Goal: Information Seeking & Learning: Learn about a topic

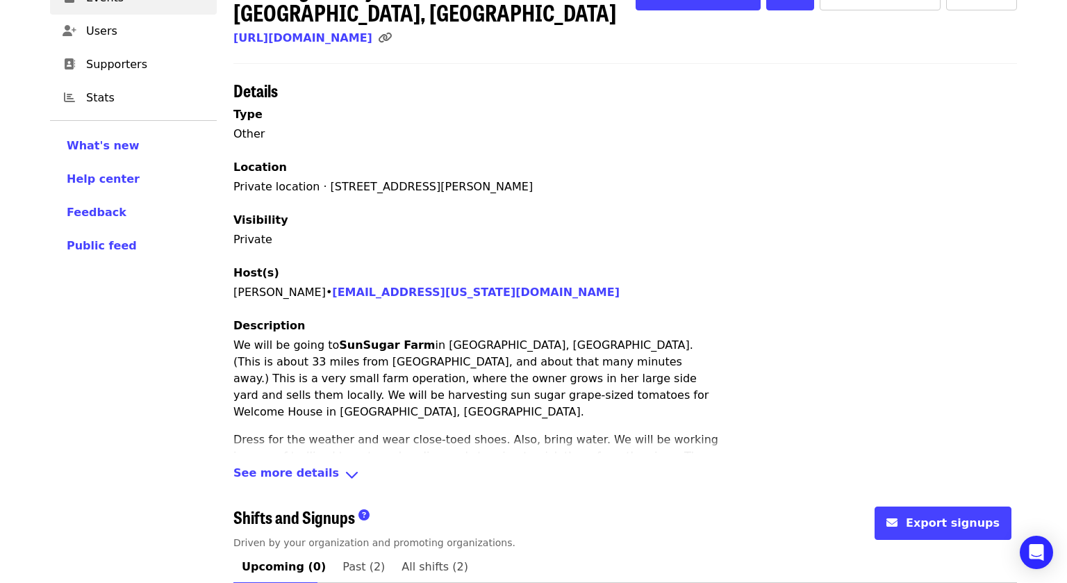
scroll to position [245, 0]
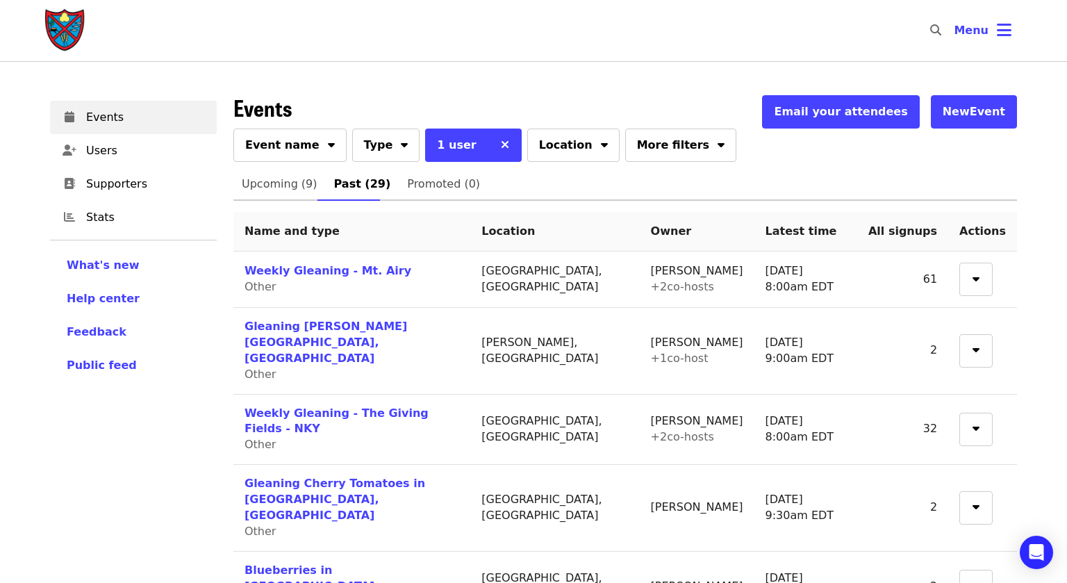
click at [939, 31] on icon "search icon" at bounding box center [935, 30] width 11 height 13
type input "******"
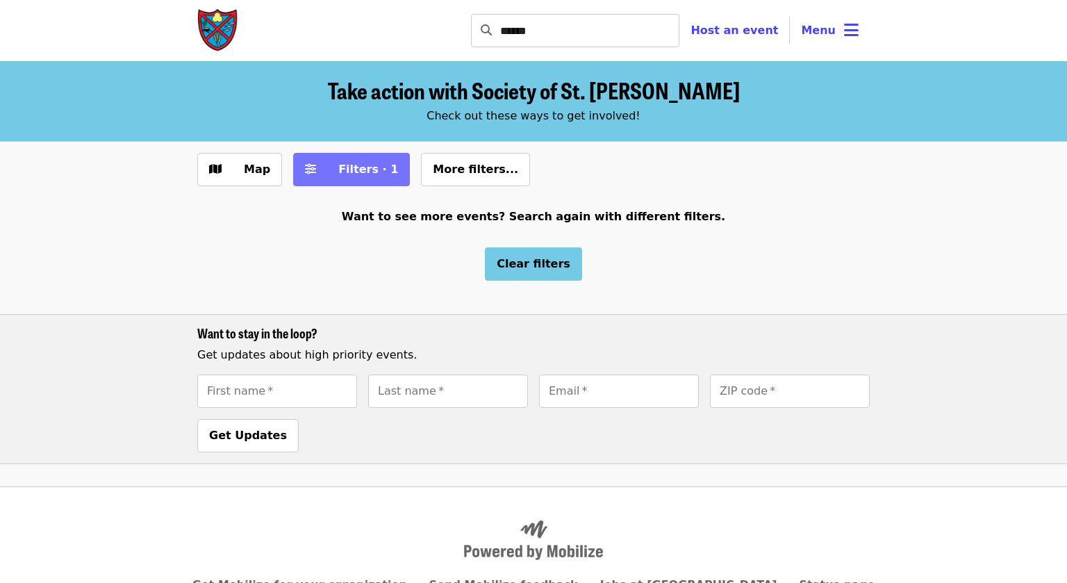
click at [324, 168] on span "Filters · 1" at bounding box center [361, 169] width 74 height 17
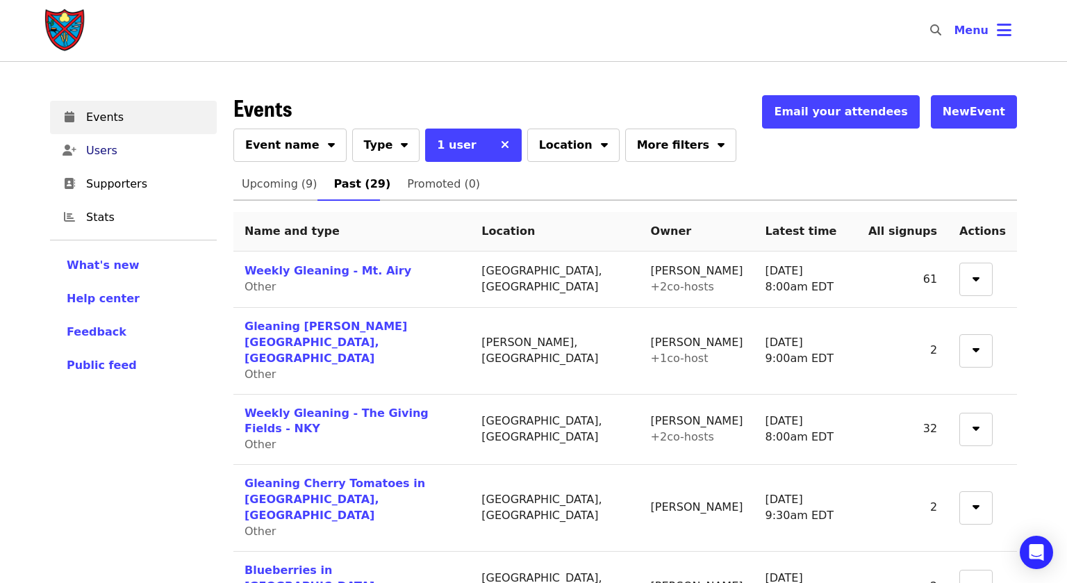
click at [94, 151] on span "Users" at bounding box center [145, 150] width 119 height 17
click at [718, 149] on icon "sort-down icon" at bounding box center [721, 142] width 7 height 13
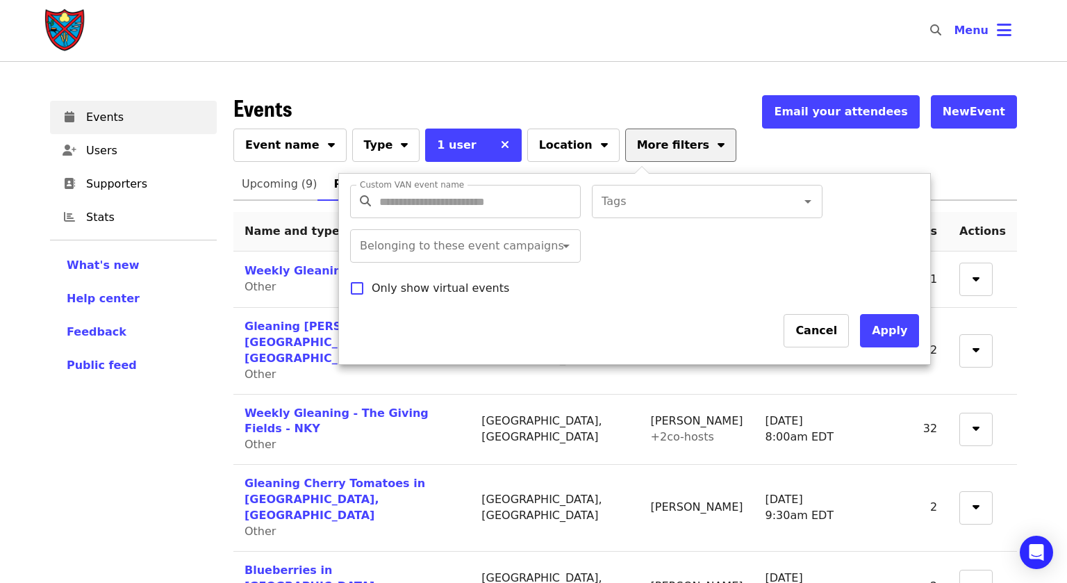
click at [668, 149] on div at bounding box center [533, 291] width 1067 height 583
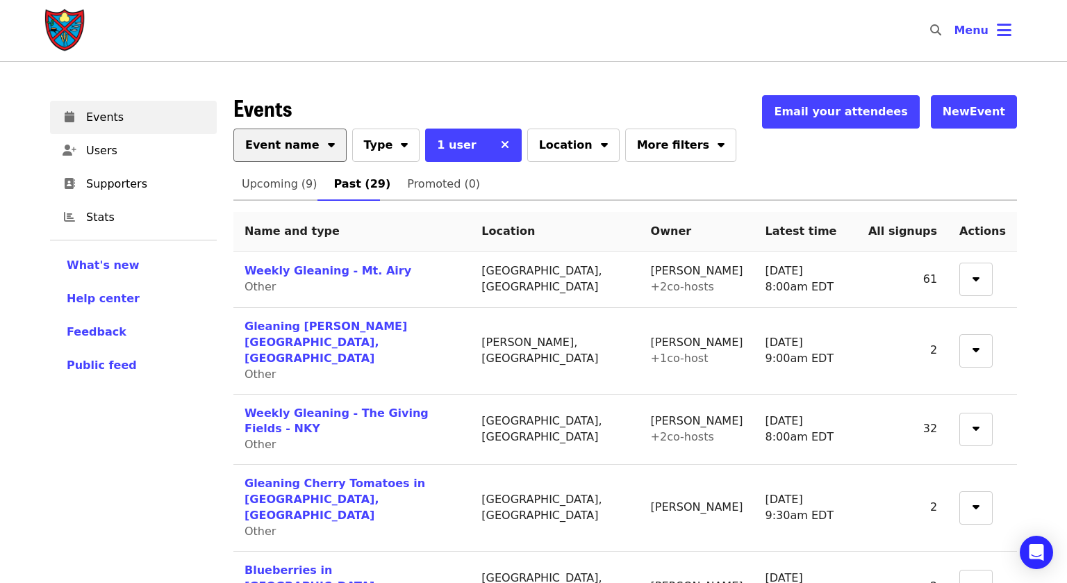
click at [328, 142] on icon "sort-down icon" at bounding box center [331, 142] width 7 height 13
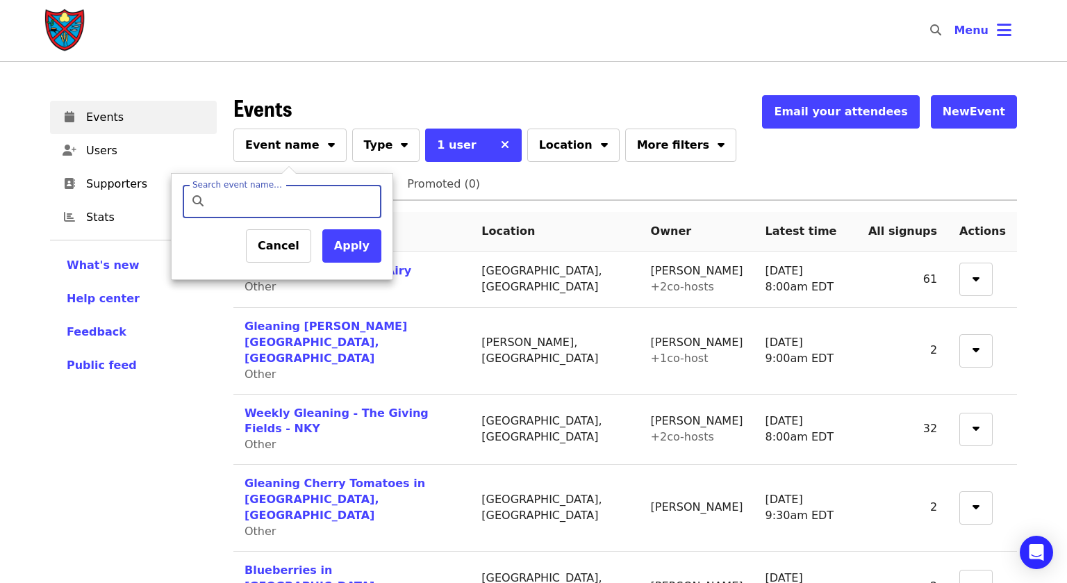
click at [381, 148] on div at bounding box center [533, 291] width 1067 height 583
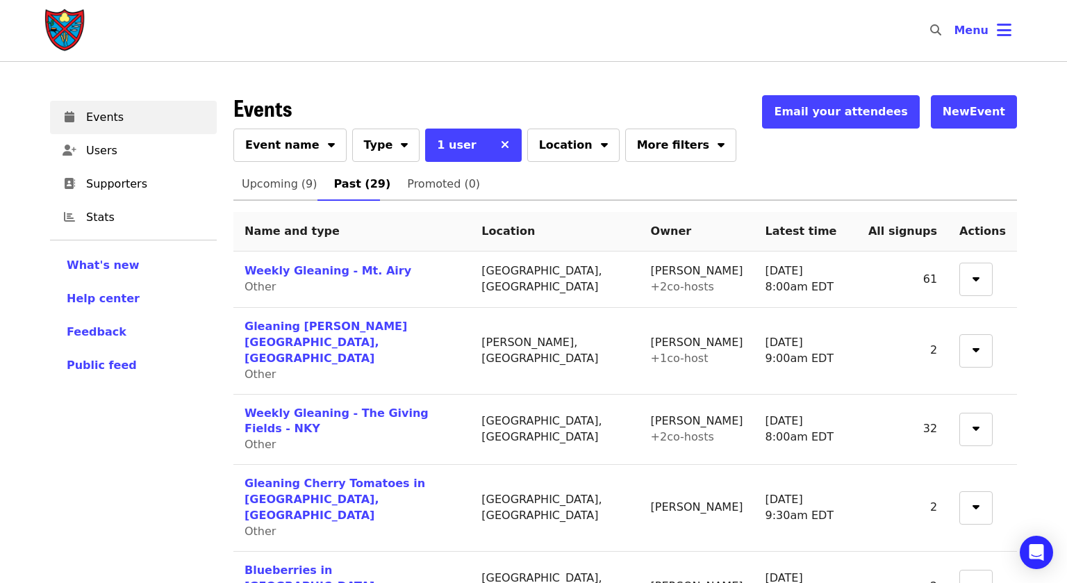
click at [401, 148] on icon "sort-down icon" at bounding box center [404, 142] width 7 height 13
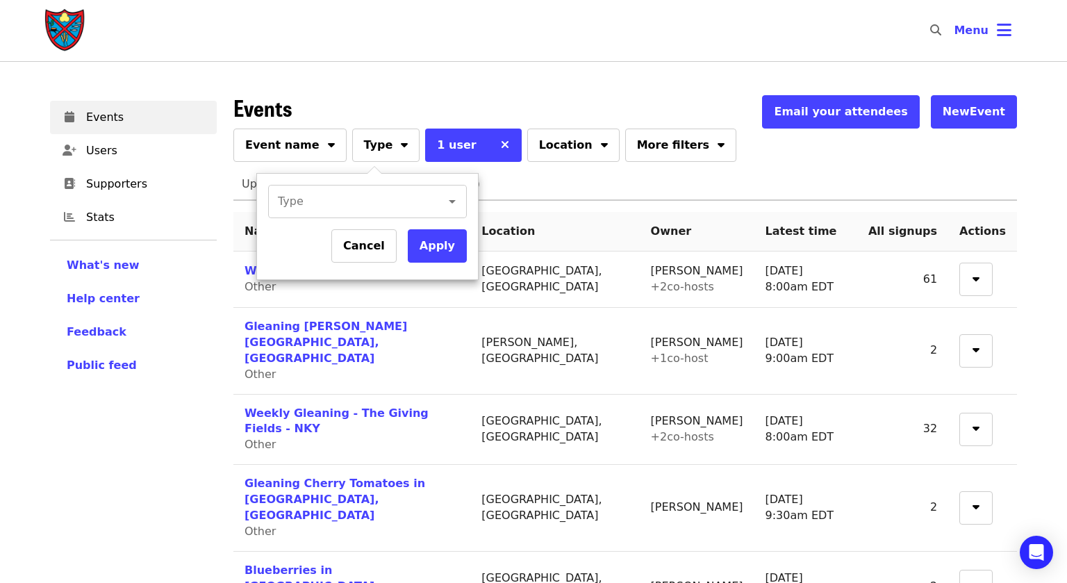
click at [381, 148] on div at bounding box center [533, 291] width 1067 height 583
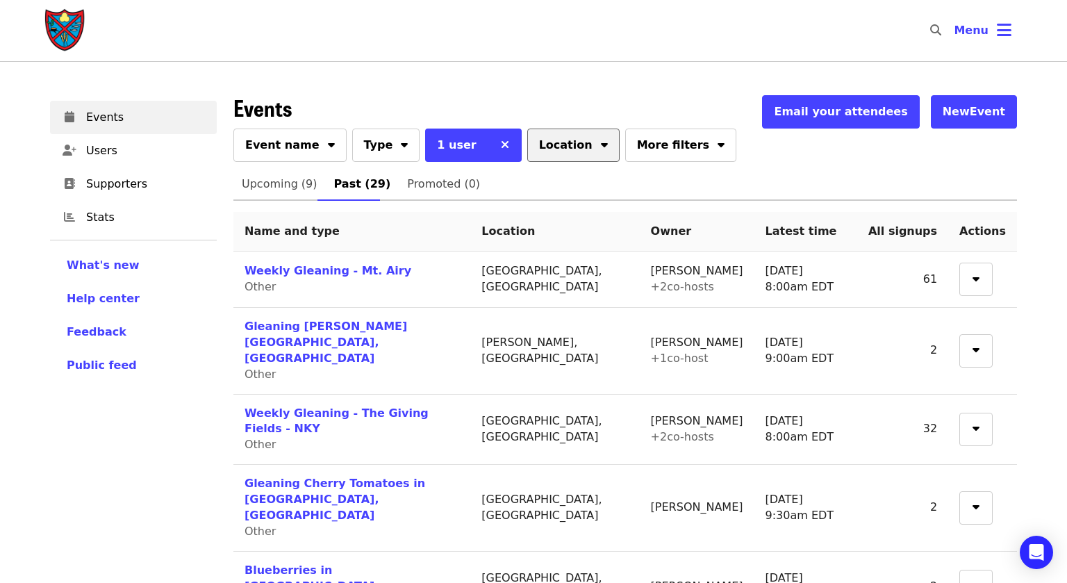
click at [571, 143] on button "Location" at bounding box center [573, 145] width 92 height 33
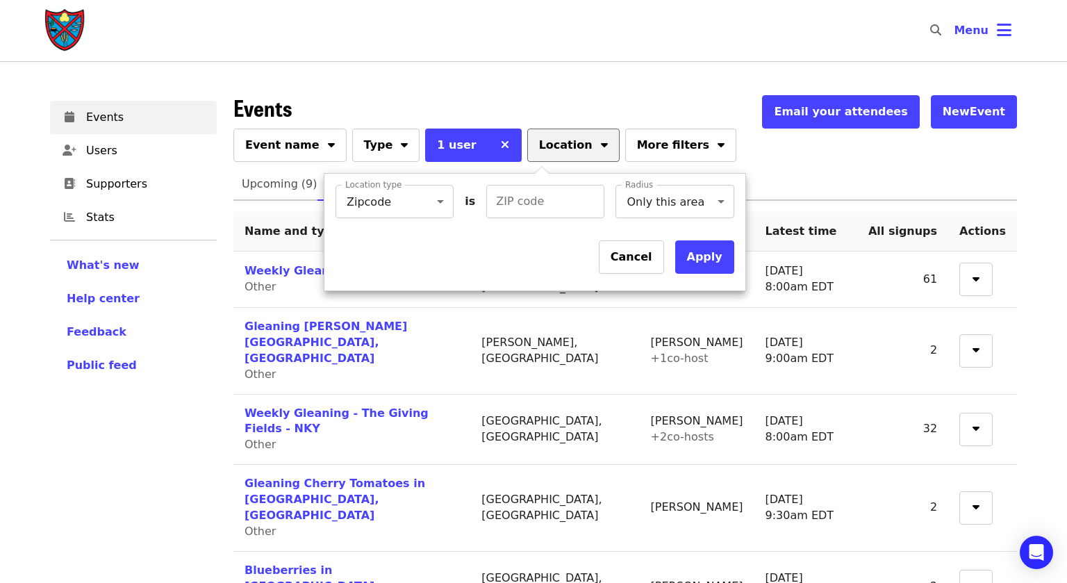
click at [571, 143] on div at bounding box center [533, 291] width 1067 height 583
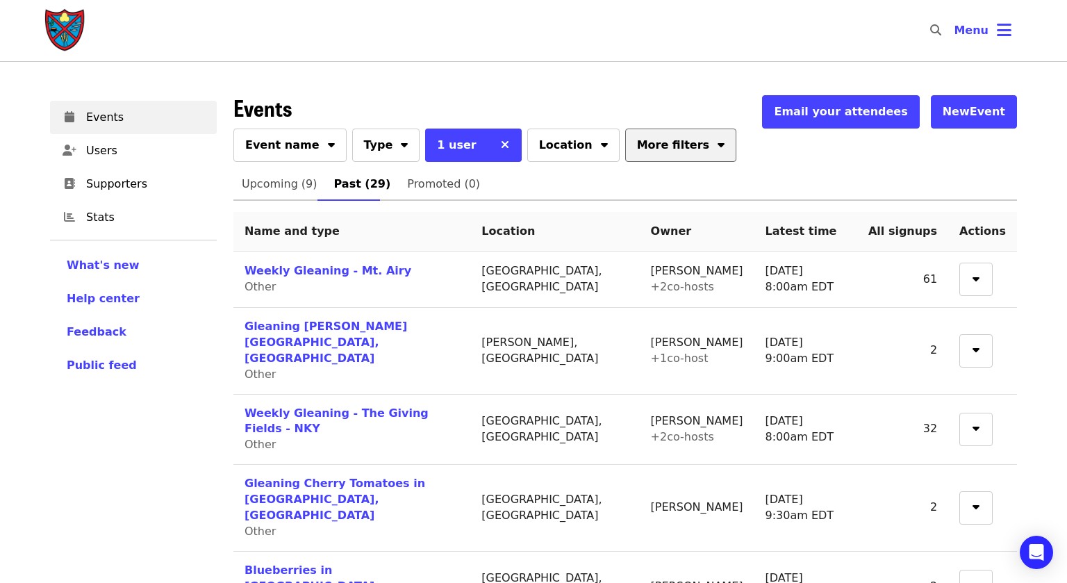
click at [672, 147] on button "More filters" at bounding box center [680, 145] width 111 height 33
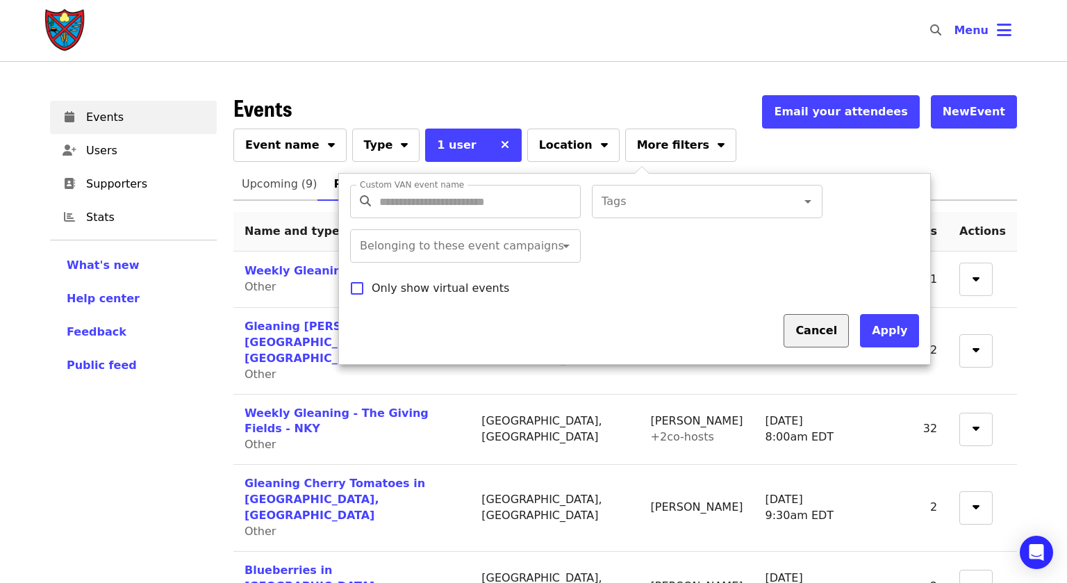
click at [830, 338] on button "Cancel" at bounding box center [816, 330] width 65 height 33
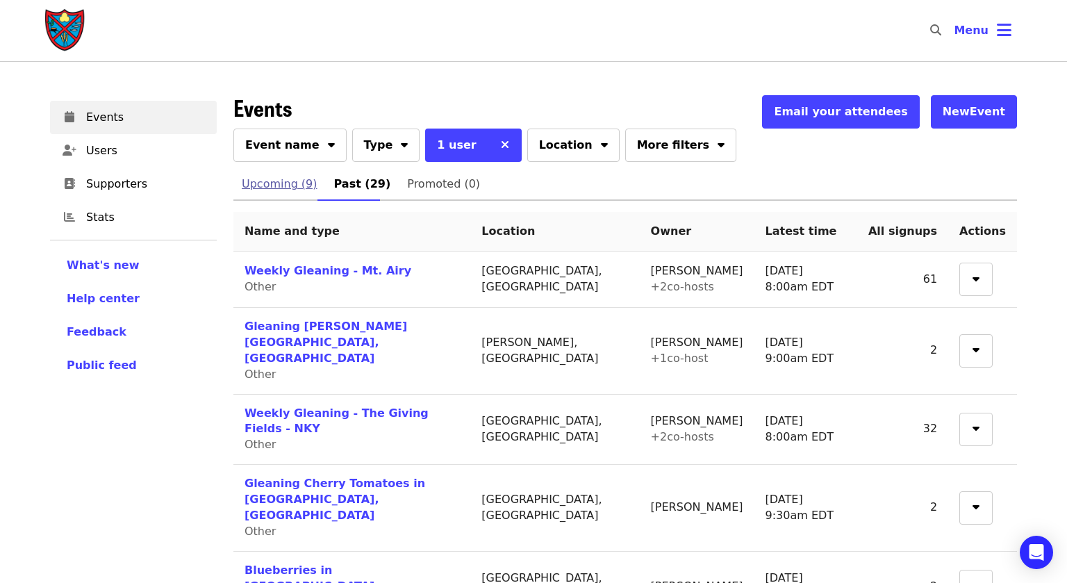
click at [262, 190] on span "Upcoming (9)" at bounding box center [280, 183] width 76 height 19
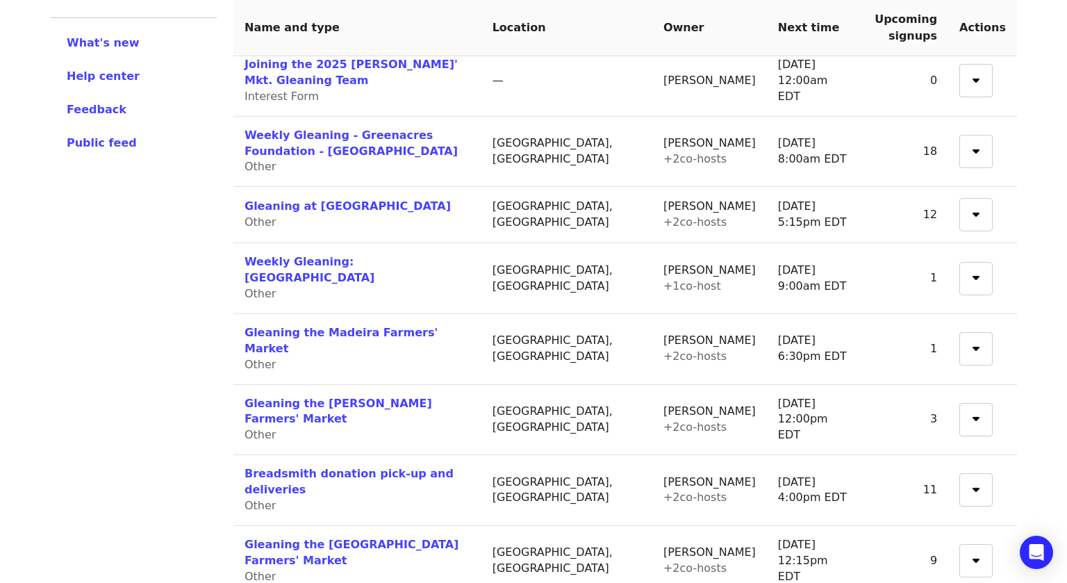
scroll to position [224, 0]
